Goal: Task Accomplishment & Management: Manage account settings

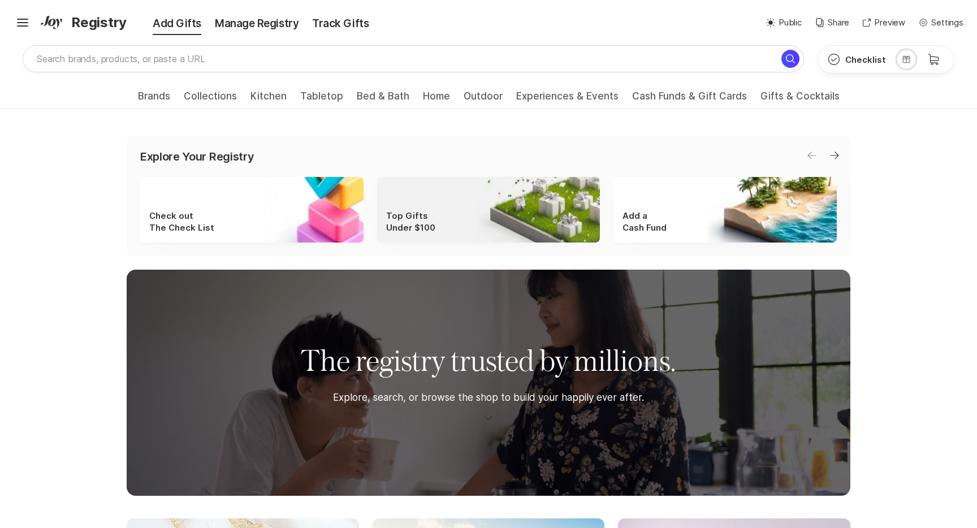
click at [458, 224] on div "Top Gifts Under $100" at bounding box center [488, 210] width 223 height 66
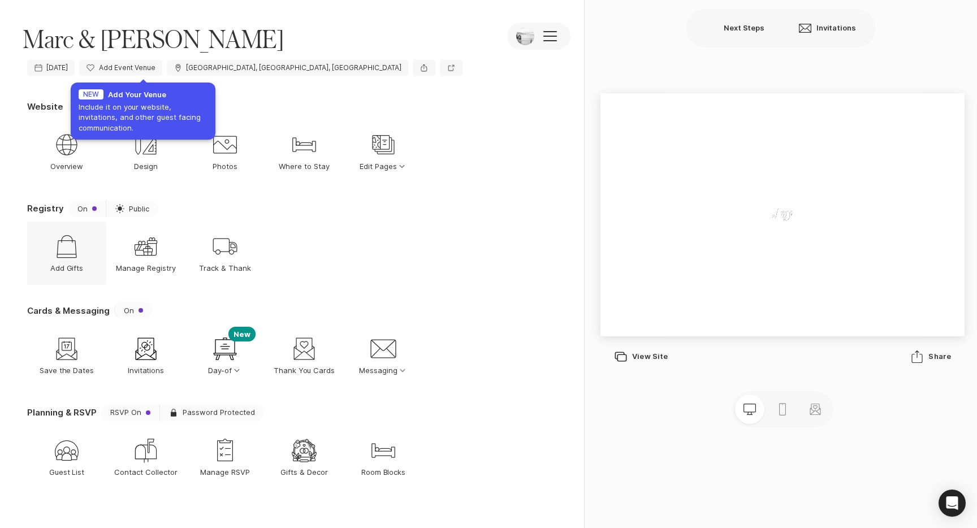
click at [61, 261] on div "Shop Add Gifts" at bounding box center [66, 253] width 79 height 63
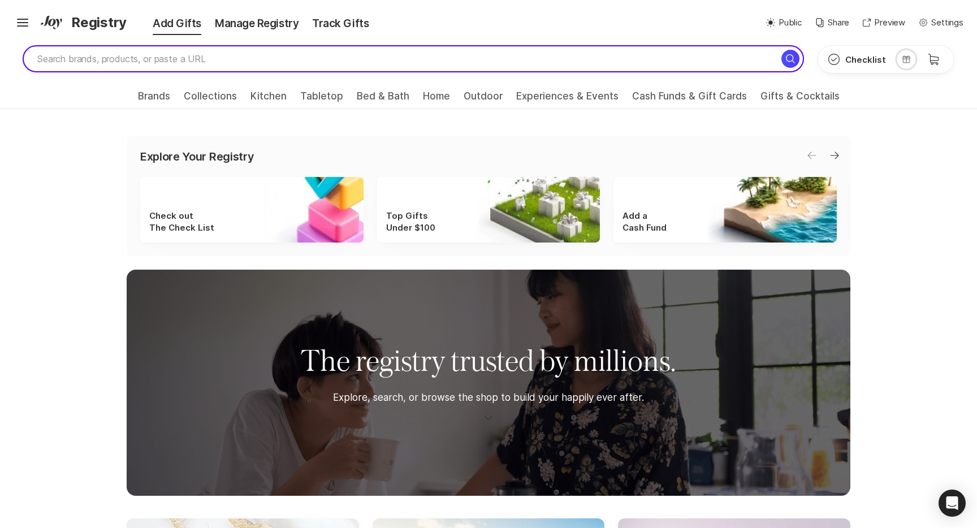
click at [248, 70] on input "search" at bounding box center [414, 58] width 782 height 27
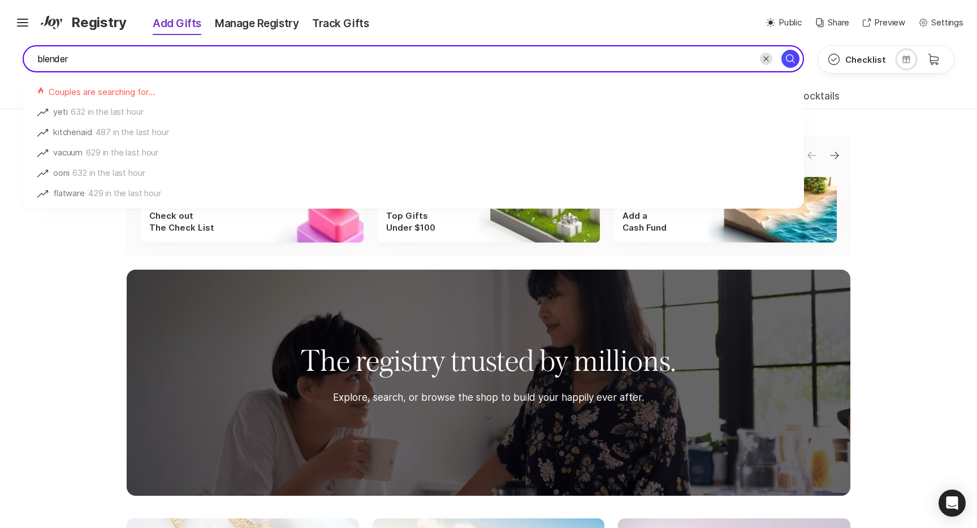
type input "blender"
